Goal: Communication & Community: Share content

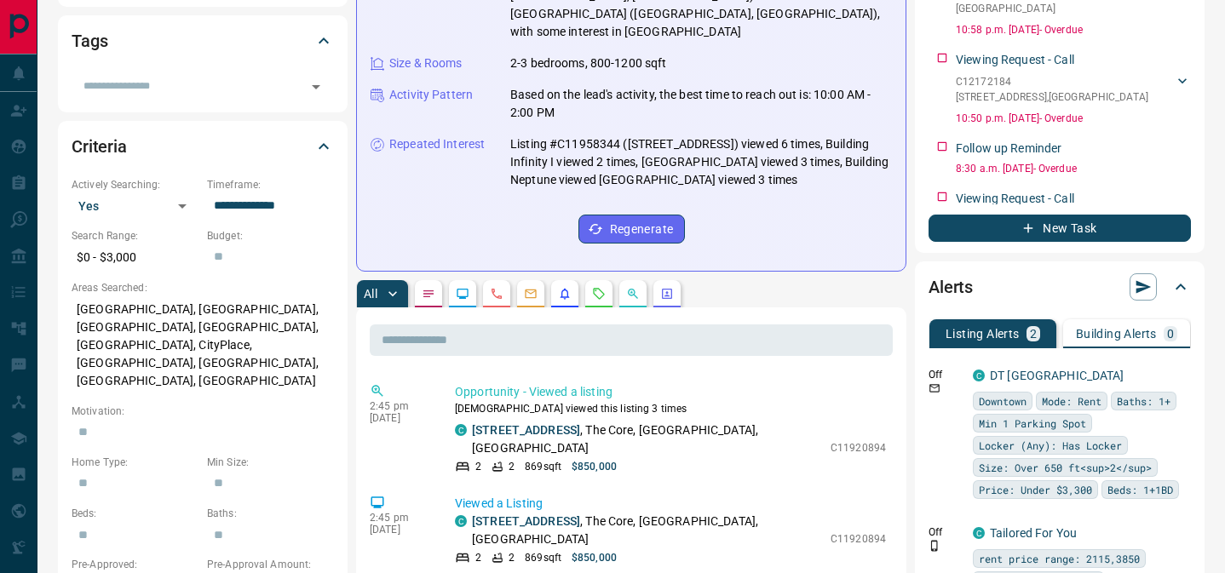
scroll to position [427, 0]
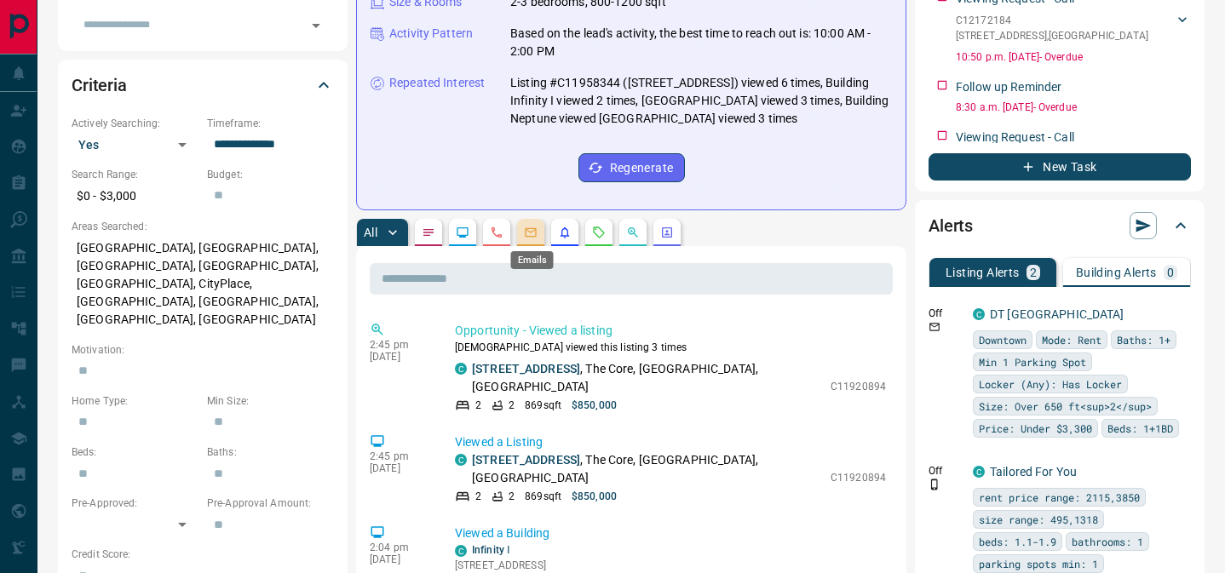
click at [529, 234] on icon "Emails" at bounding box center [531, 233] width 14 height 14
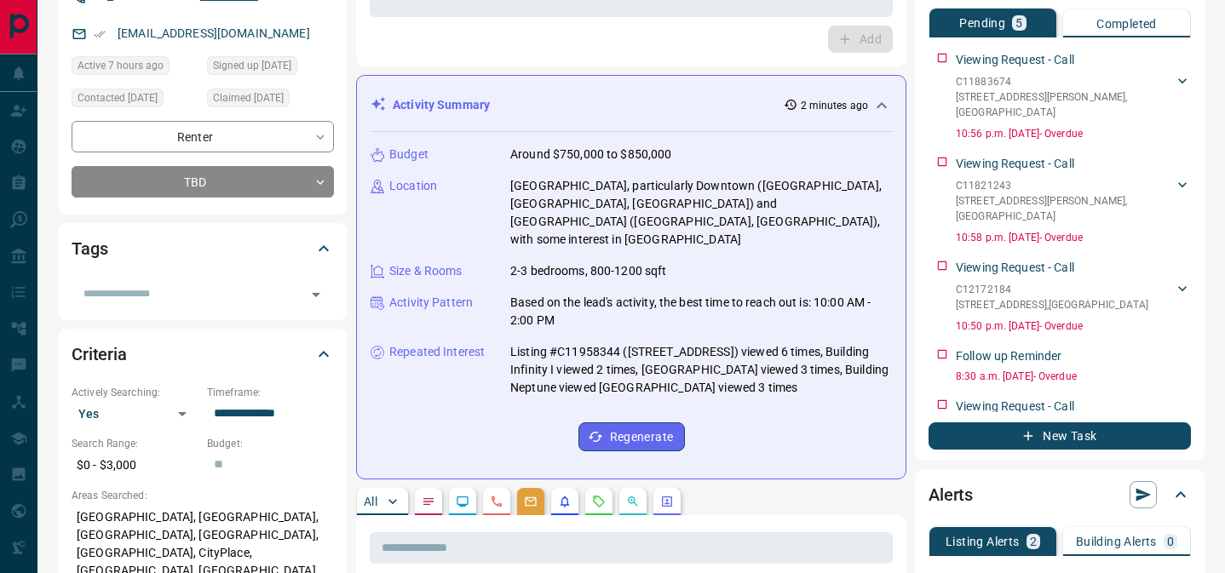
scroll to position [0, 0]
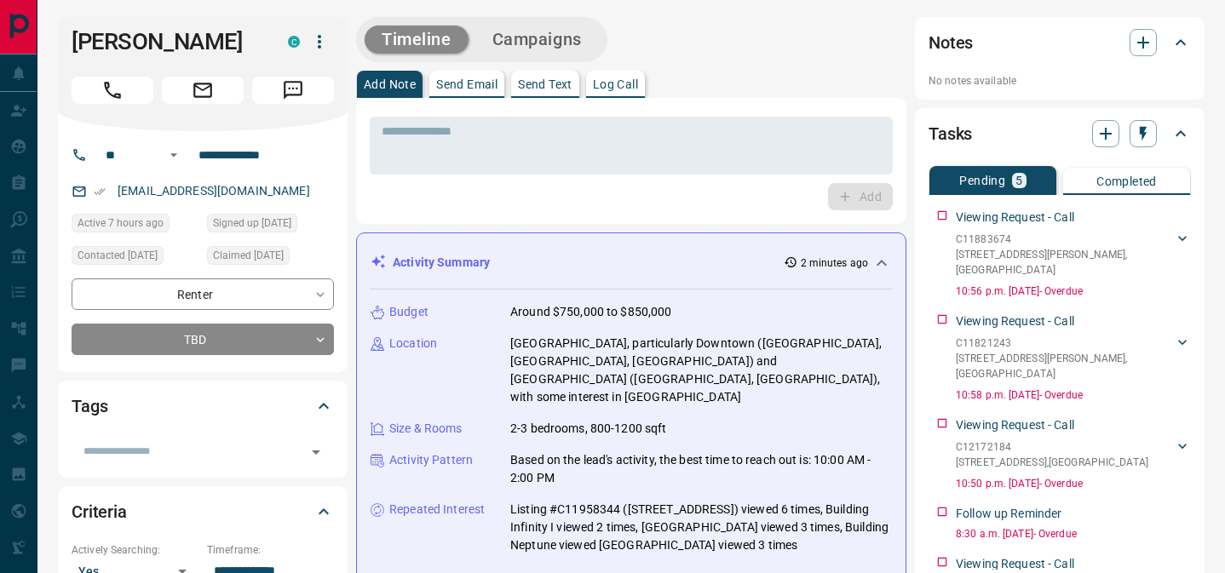
click at [478, 74] on button "Send Email" at bounding box center [466, 84] width 75 height 27
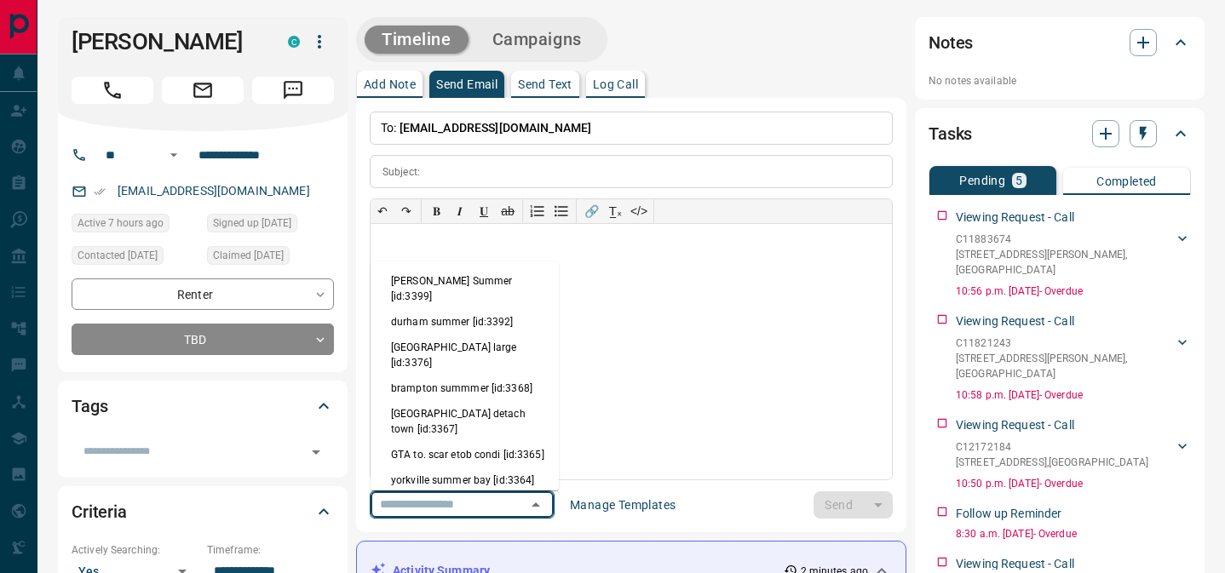
click at [497, 496] on input "text" at bounding box center [437, 504] width 129 height 21
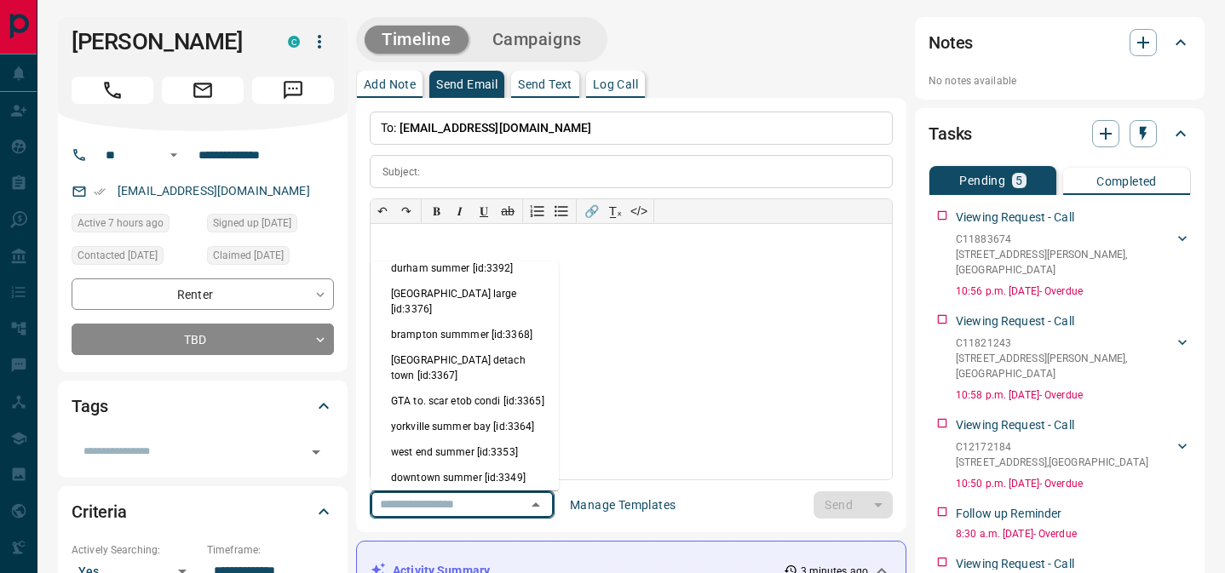
scroll to position [55, 0]
click at [474, 464] on li "downtown summer [id:3349]" at bounding box center [465, 477] width 188 height 26
type input "**********"
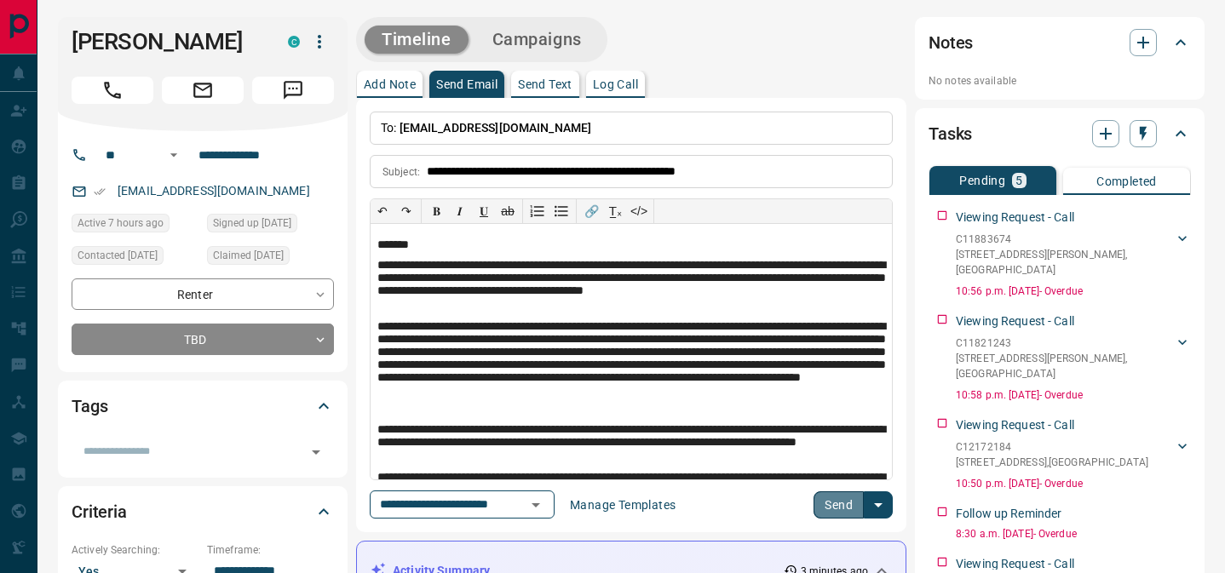
click at [842, 505] on button "Send" at bounding box center [838, 504] width 50 height 27
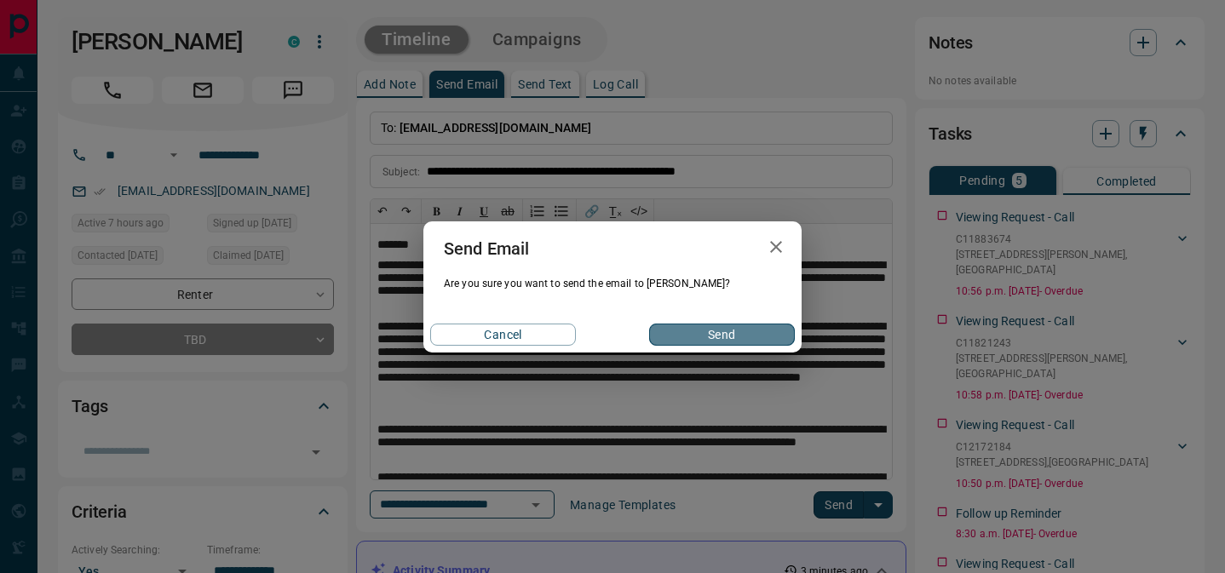
click at [773, 337] on button "Send" at bounding box center [722, 335] width 146 height 22
